Goal: Information Seeking & Learning: Learn about a topic

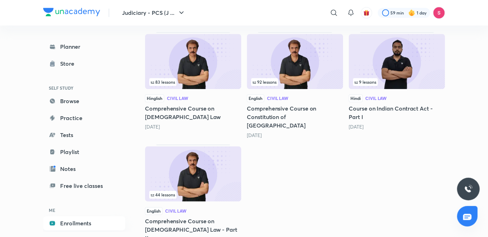
scroll to position [320, 0]
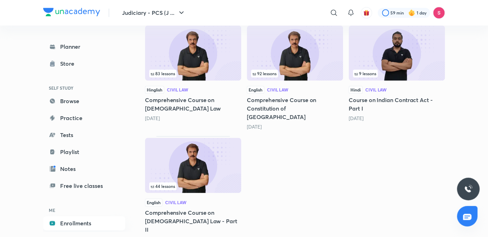
click at [396, 61] on img at bounding box center [396, 52] width 96 height 55
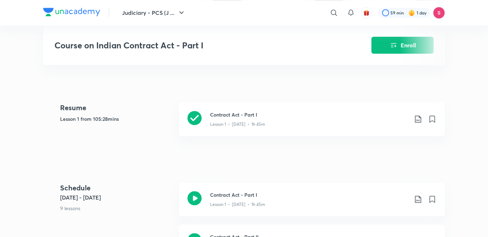
scroll to position [260, 0]
click at [247, 122] on p "Lesson 1 • [DATE] • 1h 45m" at bounding box center [237, 123] width 55 height 6
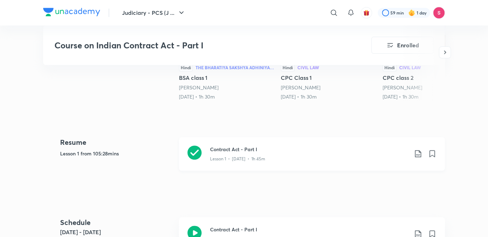
scroll to position [296, 0]
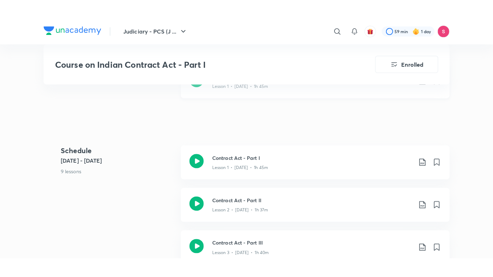
scroll to position [353, 0]
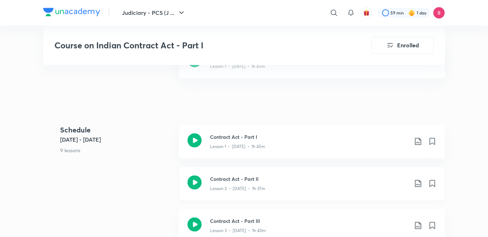
click at [237, 181] on h3 "Contract Act - Part II" at bounding box center [309, 178] width 198 height 7
